Goal: Task Accomplishment & Management: Complete application form

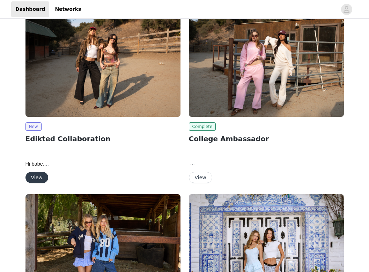
scroll to position [77, 0]
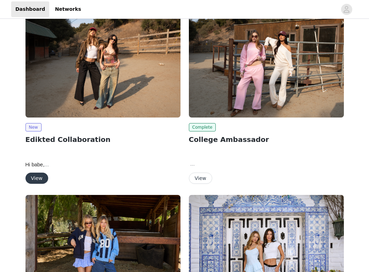
click at [97, 62] on img at bounding box center [102, 59] width 155 height 116
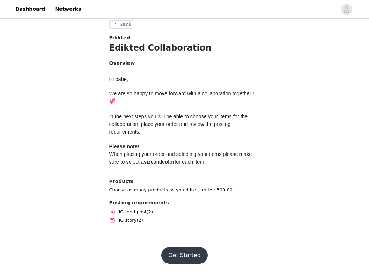
scroll to position [169, 0]
click at [123, 26] on button "Back" at bounding box center [121, 24] width 25 height 8
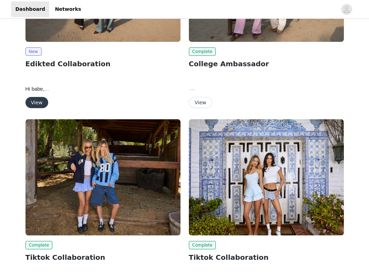
scroll to position [112, 0]
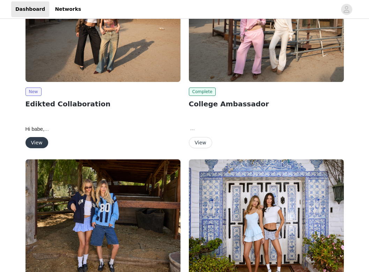
click at [37, 144] on button "View" at bounding box center [36, 142] width 23 height 11
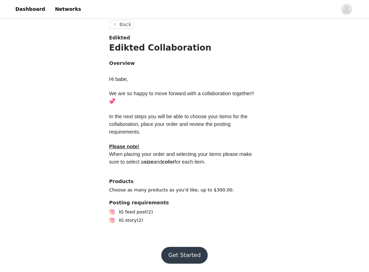
scroll to position [169, 0]
click at [179, 251] on button "Get Started" at bounding box center [184, 255] width 46 height 17
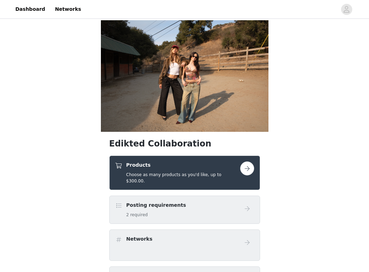
scroll to position [117, 0]
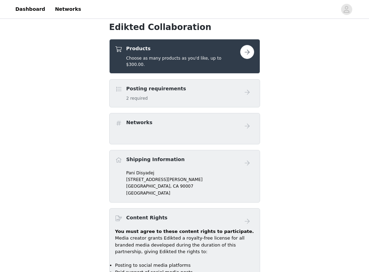
click at [250, 59] on button "button" at bounding box center [247, 52] width 14 height 14
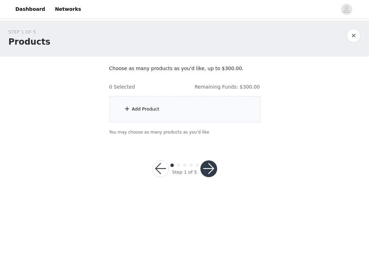
click at [143, 109] on div "Add Product" at bounding box center [146, 109] width 28 height 7
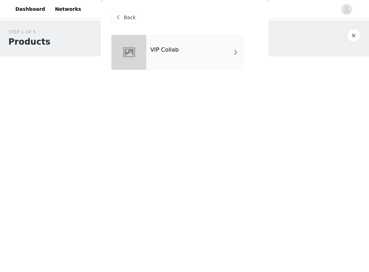
click at [187, 50] on div "VIP Collab" at bounding box center [194, 52] width 97 height 35
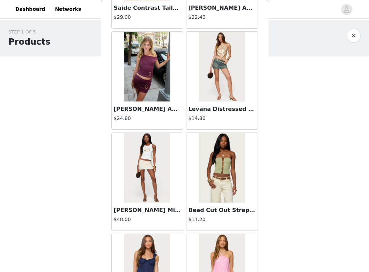
scroll to position [237, 0]
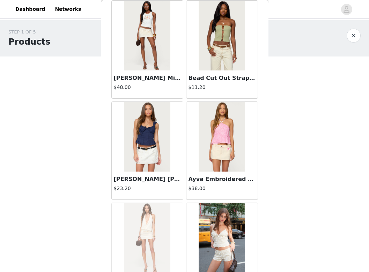
click at [356, 37] on button "button" at bounding box center [354, 36] width 14 height 14
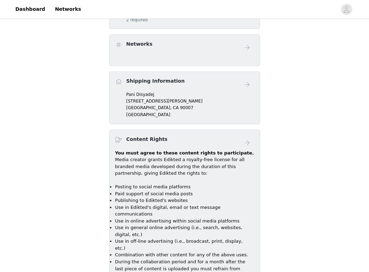
scroll to position [198, 0]
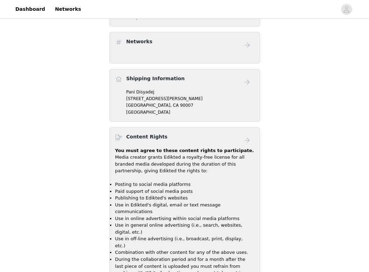
click at [156, 48] on div "Networks" at bounding box center [177, 43] width 125 height 10
click at [195, 21] on div "Posting requirements 2 required" at bounding box center [177, 12] width 125 height 16
click at [205, 21] on div "Posting requirements 2 required" at bounding box center [177, 12] width 125 height 16
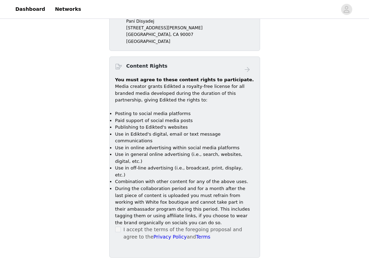
scroll to position [100, 0]
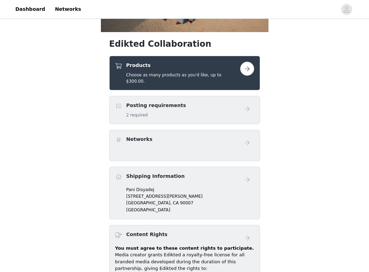
click at [150, 85] on div "Products Choose as many products as you'd like, up to $300.00." at bounding box center [183, 73] width 114 height 23
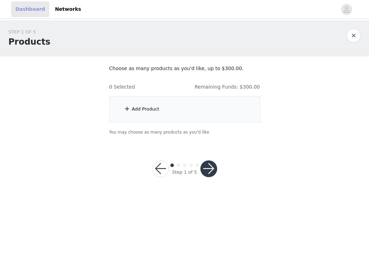
click at [31, 11] on link "Dashboard" at bounding box center [30, 9] width 38 height 16
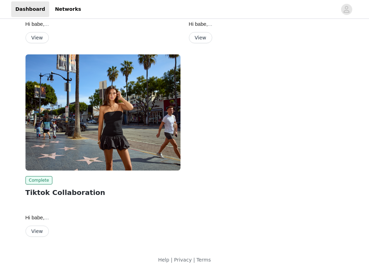
scroll to position [411, 0]
